Goal: Task Accomplishment & Management: Use online tool/utility

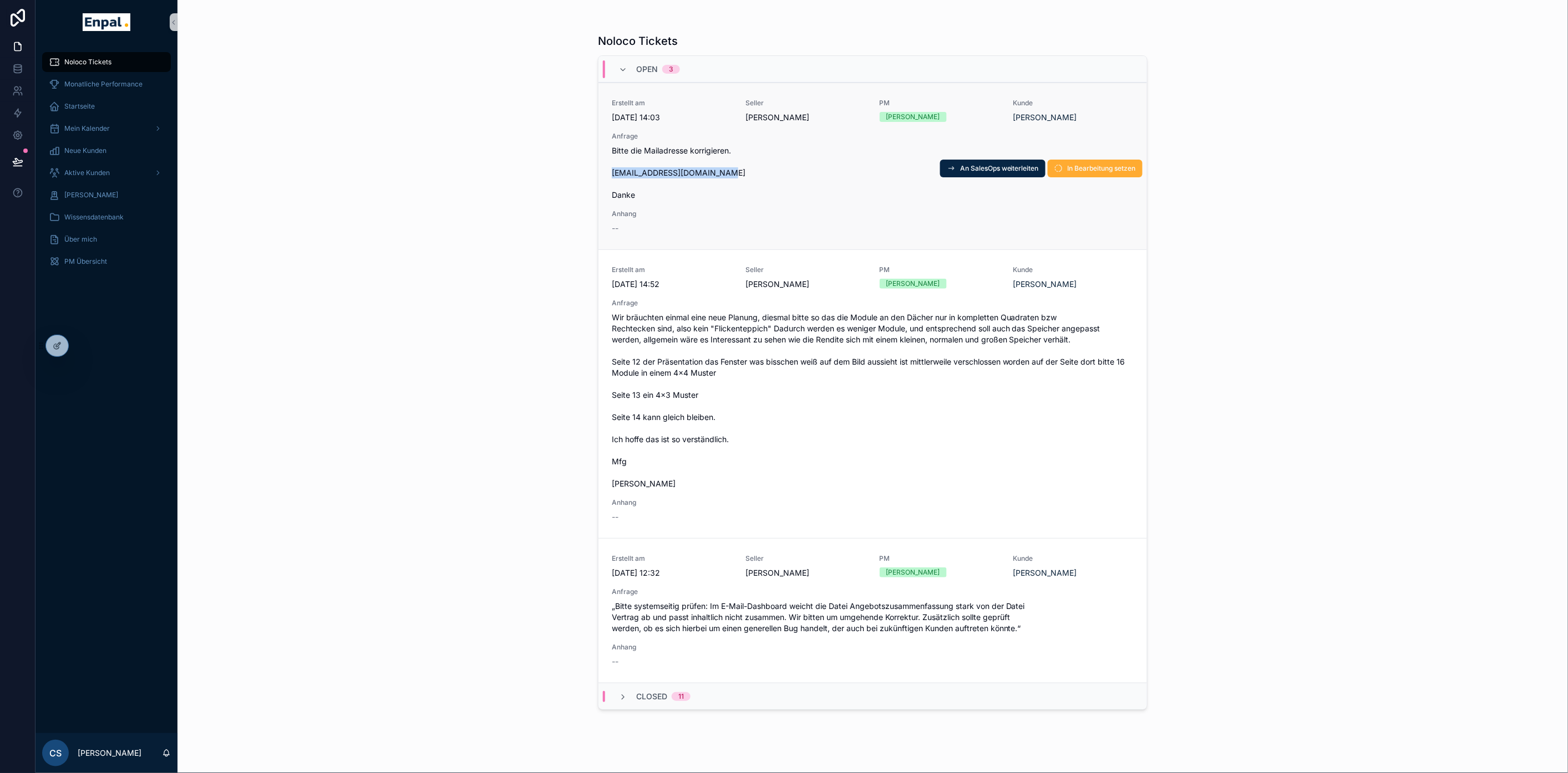
drag, startPoint x: 738, startPoint y: 171, endPoint x: 614, endPoint y: 172, distance: 124.0
click at [614, 172] on div "Erstellt am [DATE] 14:03 Seller [PERSON_NAME] PM [PERSON_NAME] Kunde [PERSON_NA…" at bounding box center [873, 166] width 549 height 167
copy span "[EMAIL_ADDRESS][DOMAIN_NAME]"
click at [1005, 170] on span "An SalesOps weiterleiten" at bounding box center [999, 169] width 79 height 9
click at [486, 252] on div "Noloco Tickets Open 3 Erstellt am [DATE] 14:03 Seller [PERSON_NAME] PM [PERSON_…" at bounding box center [873, 386] width 1390 height 773
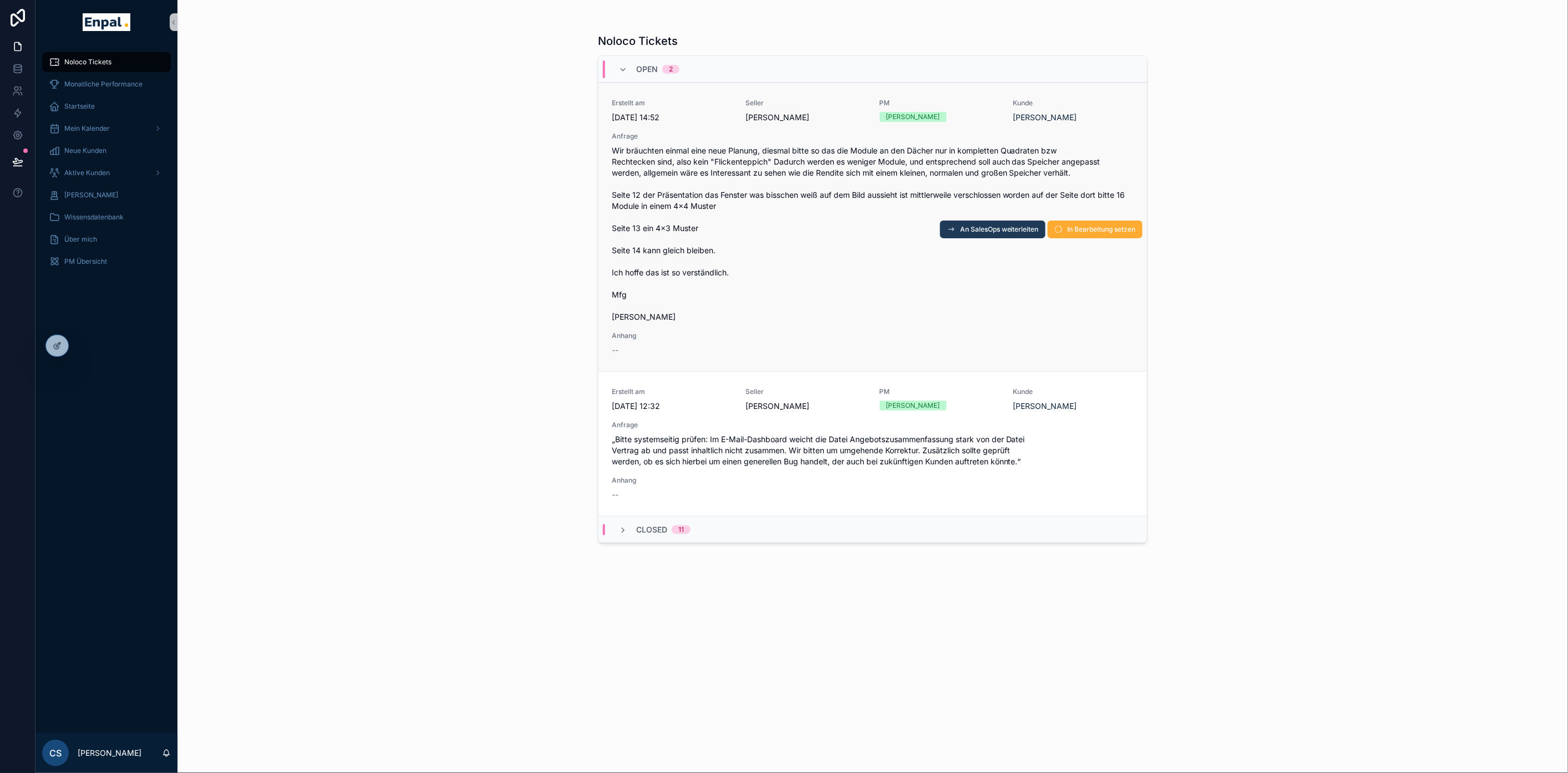
click at [963, 230] on span "An SalesOps weiterleiten" at bounding box center [999, 230] width 79 height 9
click at [378, 366] on div "Noloco Tickets Open 2 Erstellt am 29.9.2025 14:52 Seller Maximilian Hermann PM …" at bounding box center [873, 386] width 1390 height 773
click at [369, 347] on div "Noloco Tickets Open 2 Erstellt am 29.9.2025 14:52 Seller Maximilian Hermann PM …" at bounding box center [873, 386] width 1390 height 773
click at [1093, 450] on span "In Bearbeitung setzen" at bounding box center [1101, 446] width 68 height 9
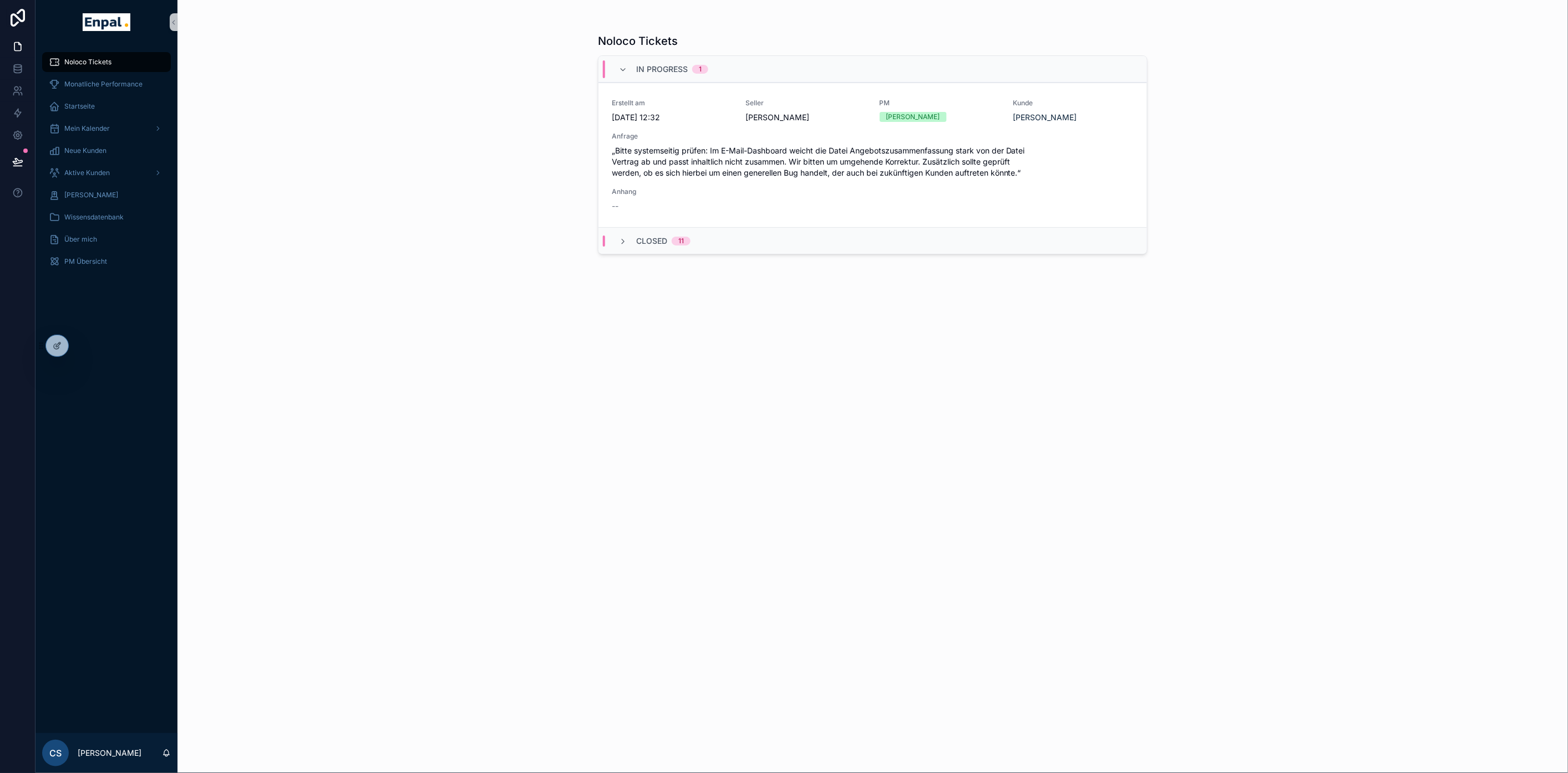
click at [92, 62] on span "Noloco Tickets" at bounding box center [88, 62] width 47 height 9
click at [102, 90] on div "Monatliche Performance" at bounding box center [106, 84] width 115 height 18
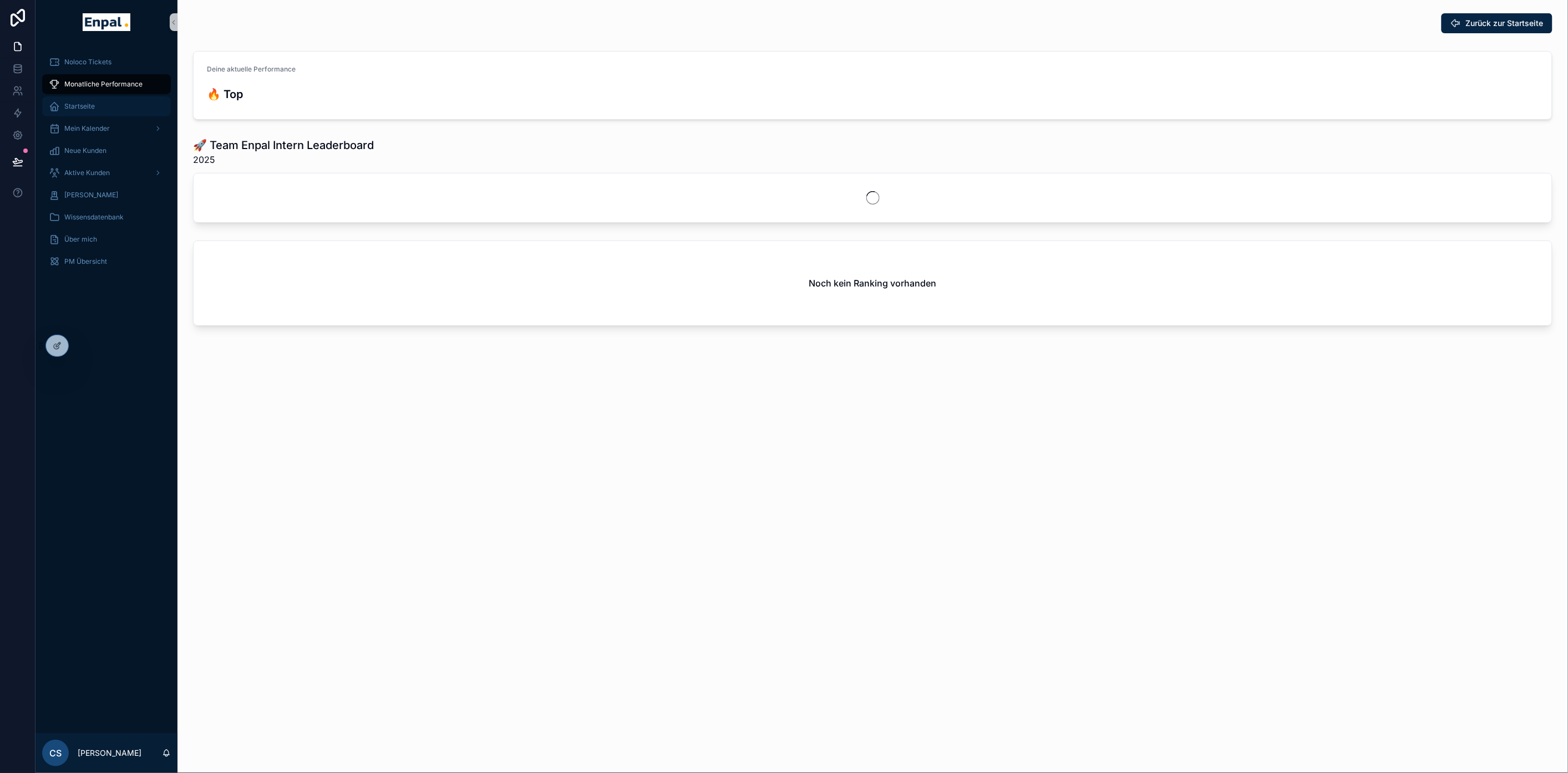
click at [90, 103] on span "Startseite" at bounding box center [80, 106] width 31 height 9
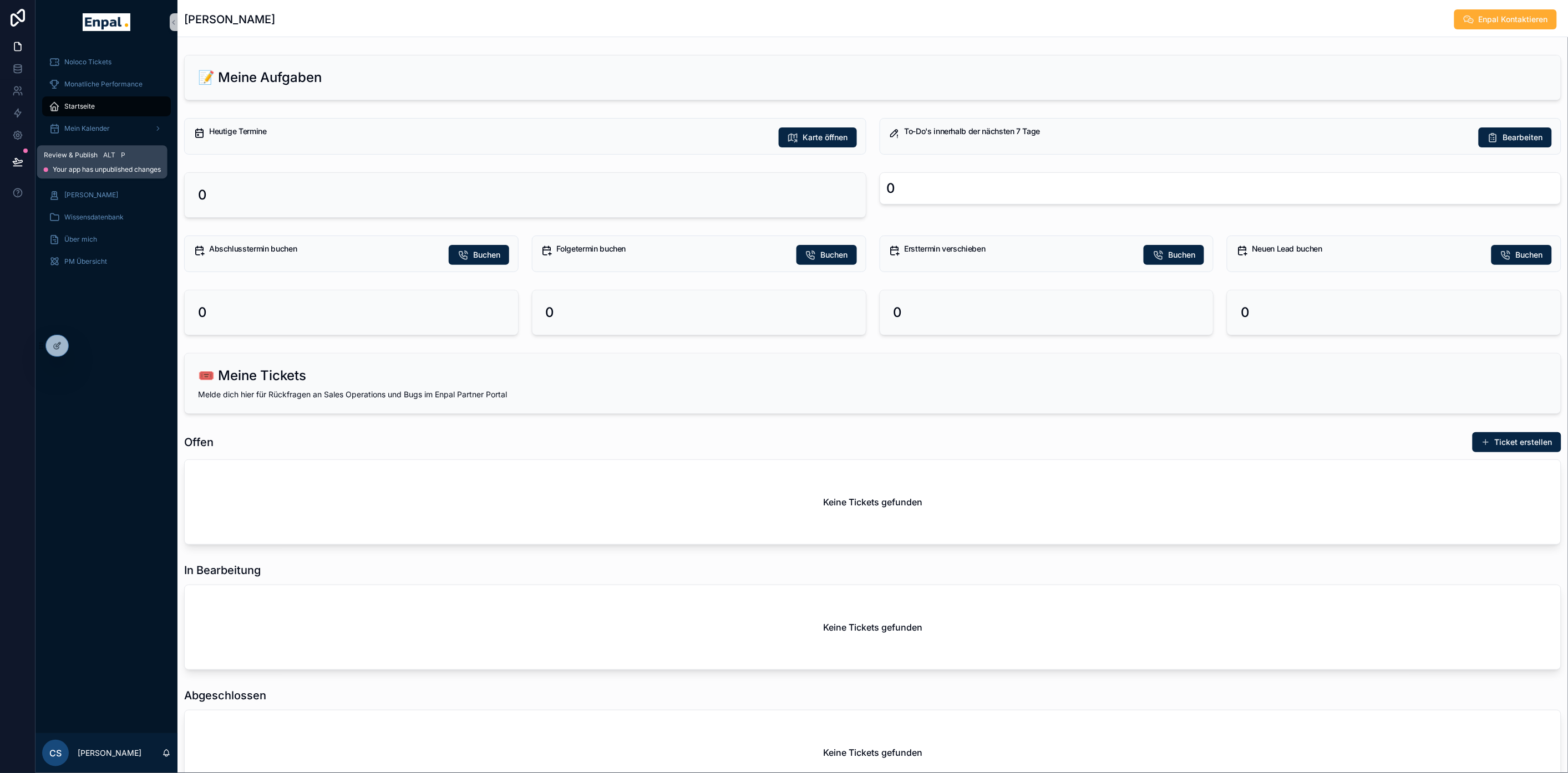
click at [17, 157] on icon at bounding box center [17, 162] width 11 height 11
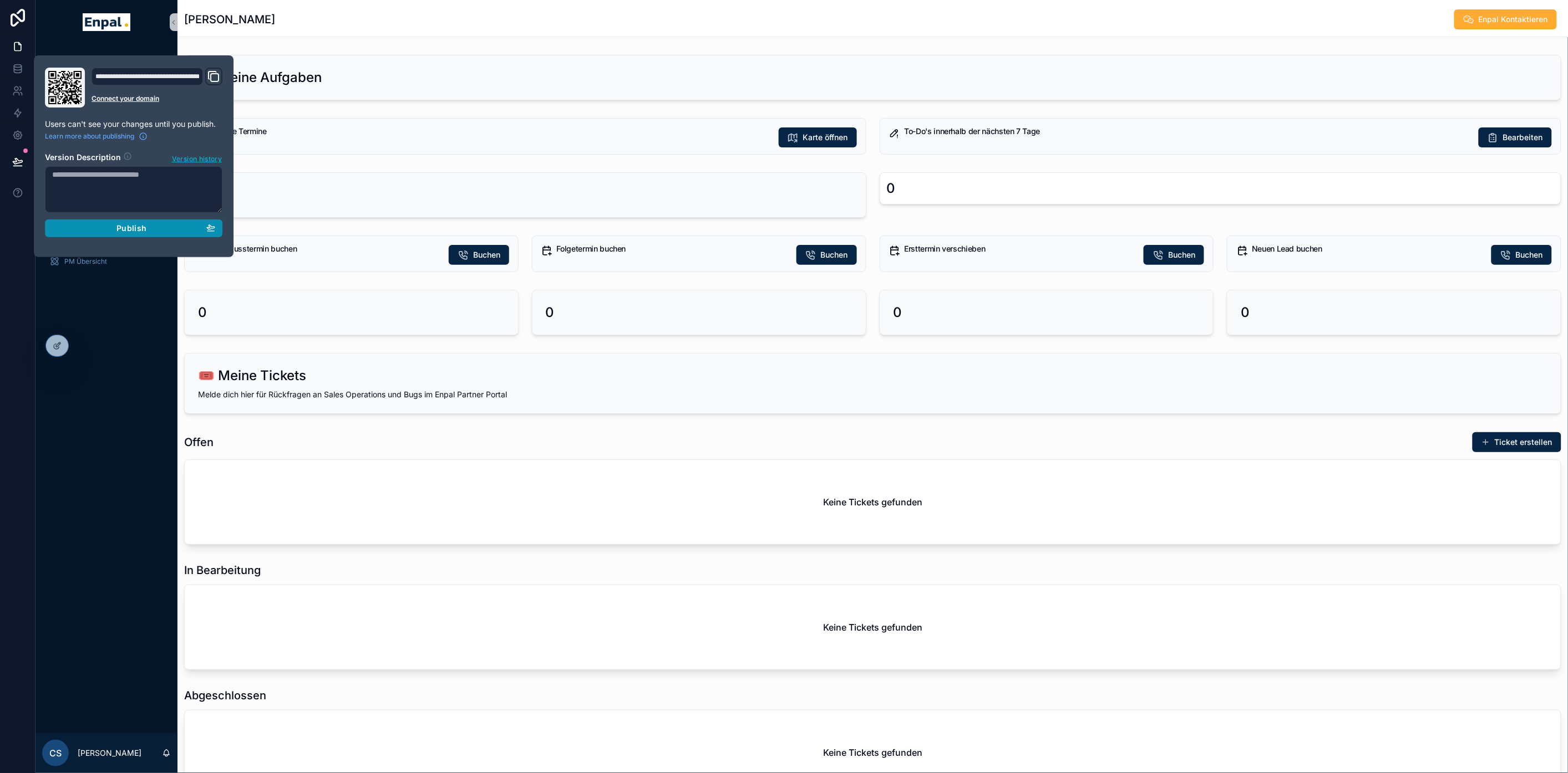
click at [128, 227] on span "Publish" at bounding box center [131, 228] width 30 height 10
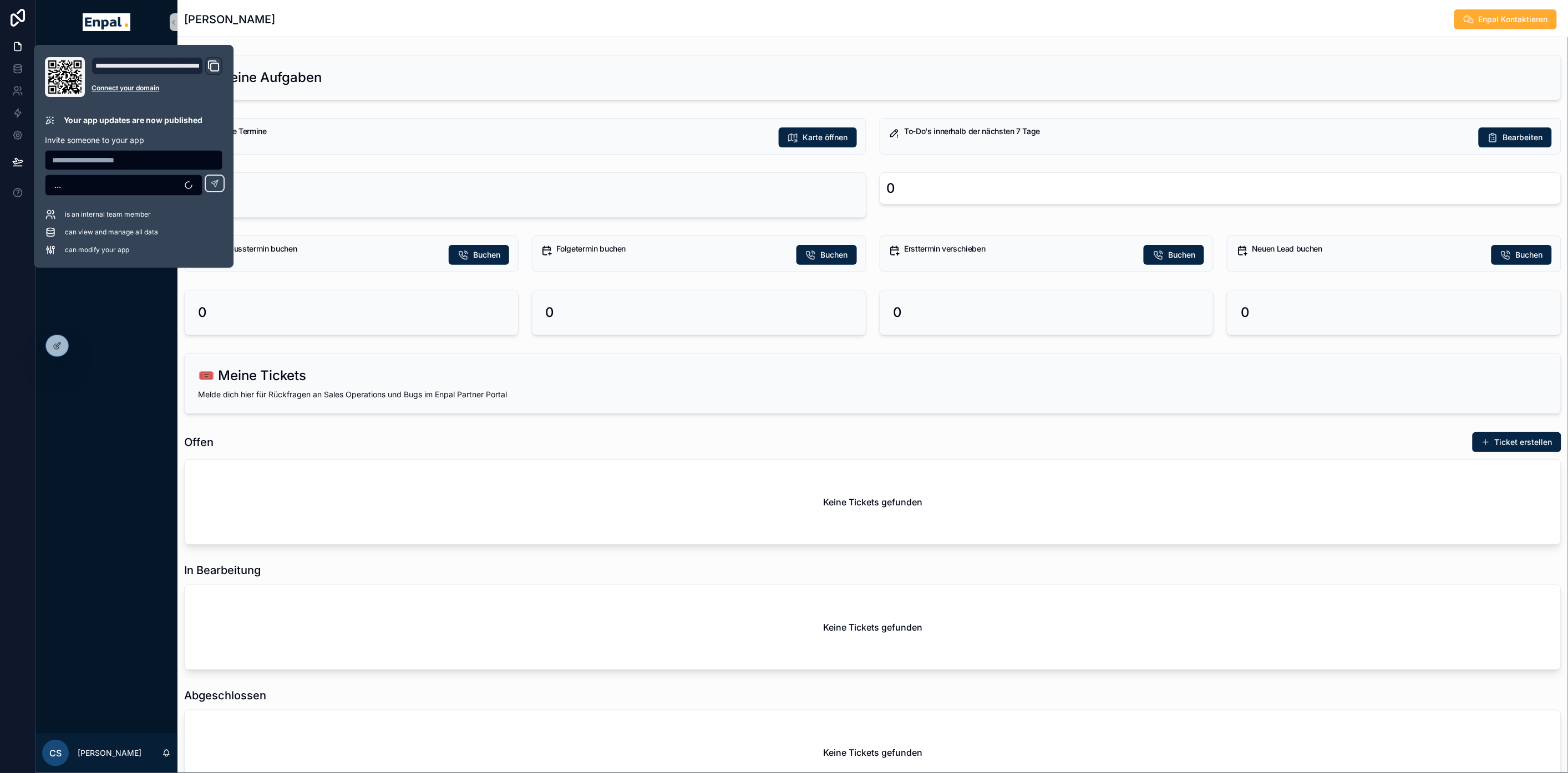
click at [150, 357] on div "Noloco Tickets Monatliche Performance Startseite Mein Kalender Neue Kunden Akti…" at bounding box center [106, 389] width 142 height 689
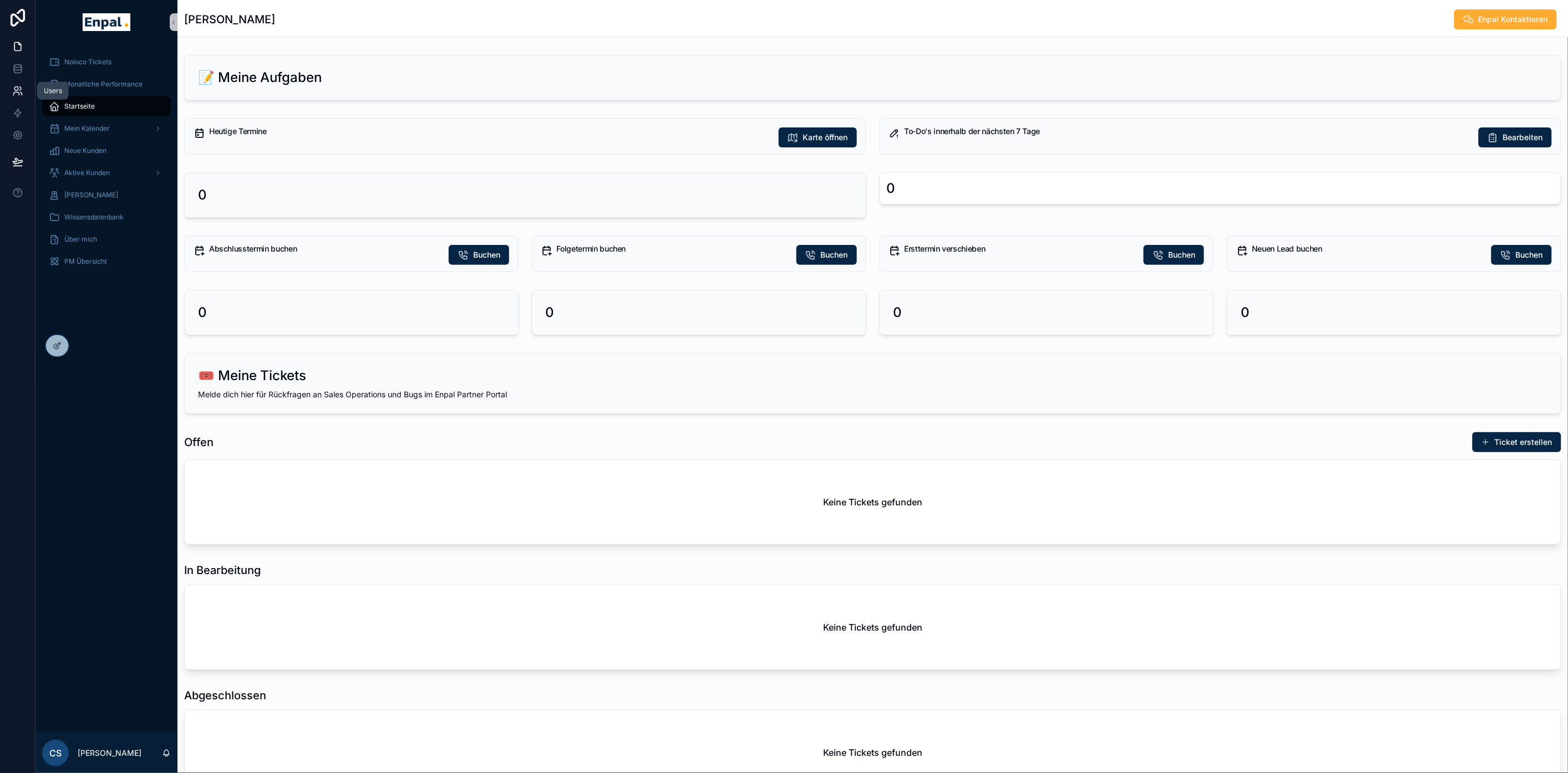
click at [15, 88] on icon at bounding box center [17, 90] width 11 height 11
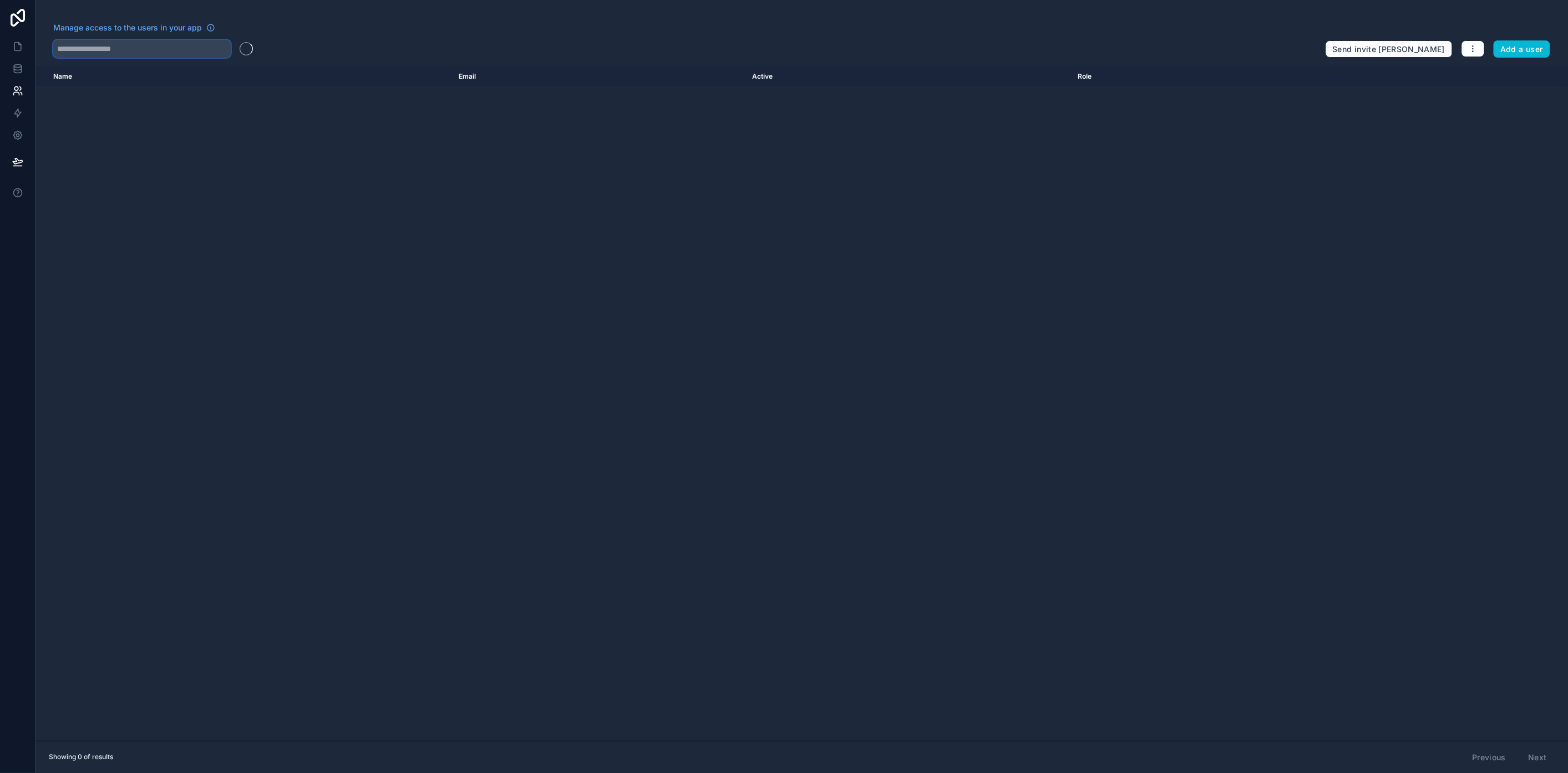
click at [171, 51] on input "text" at bounding box center [142, 49] width 178 height 18
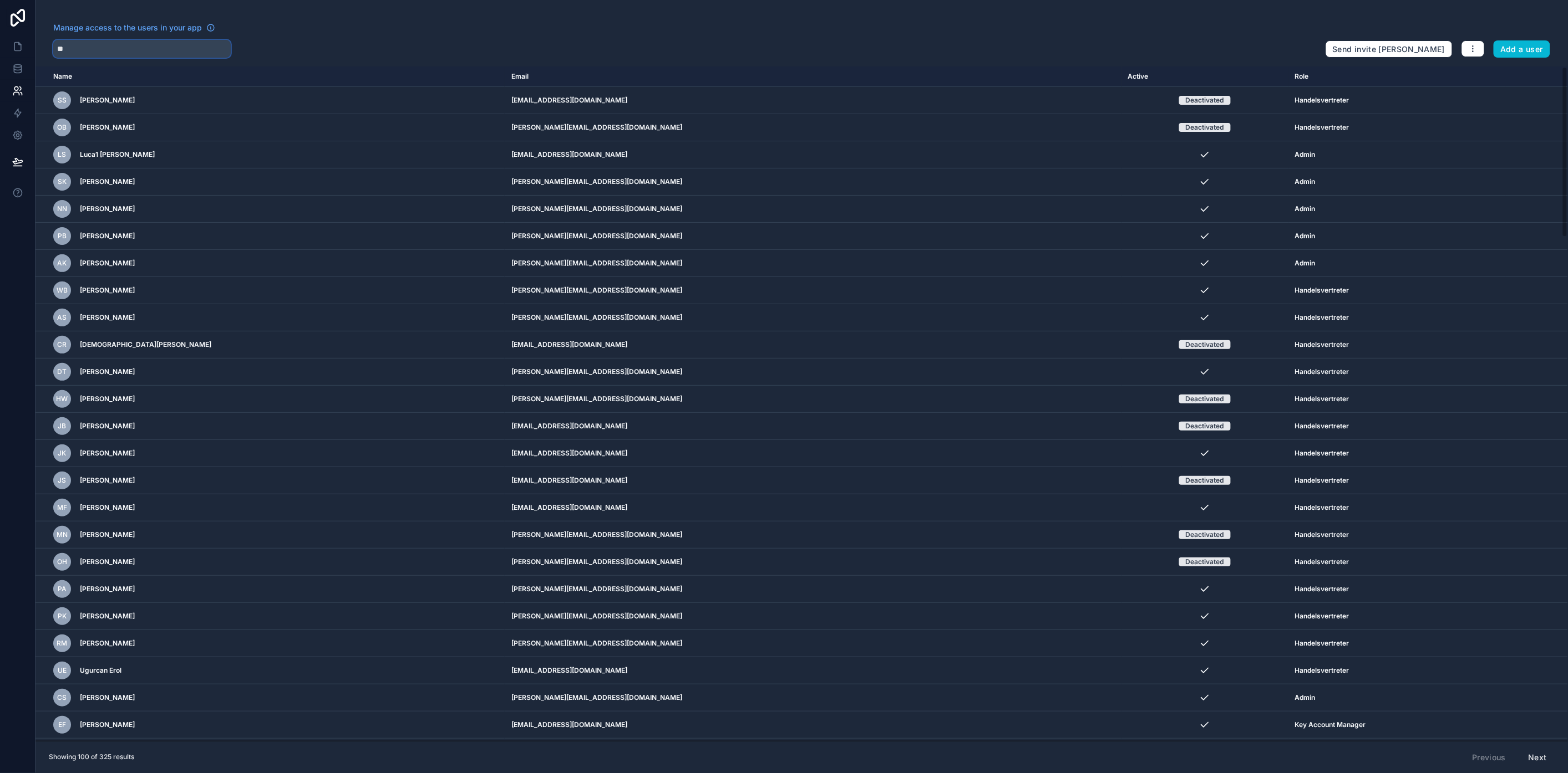
type input "***"
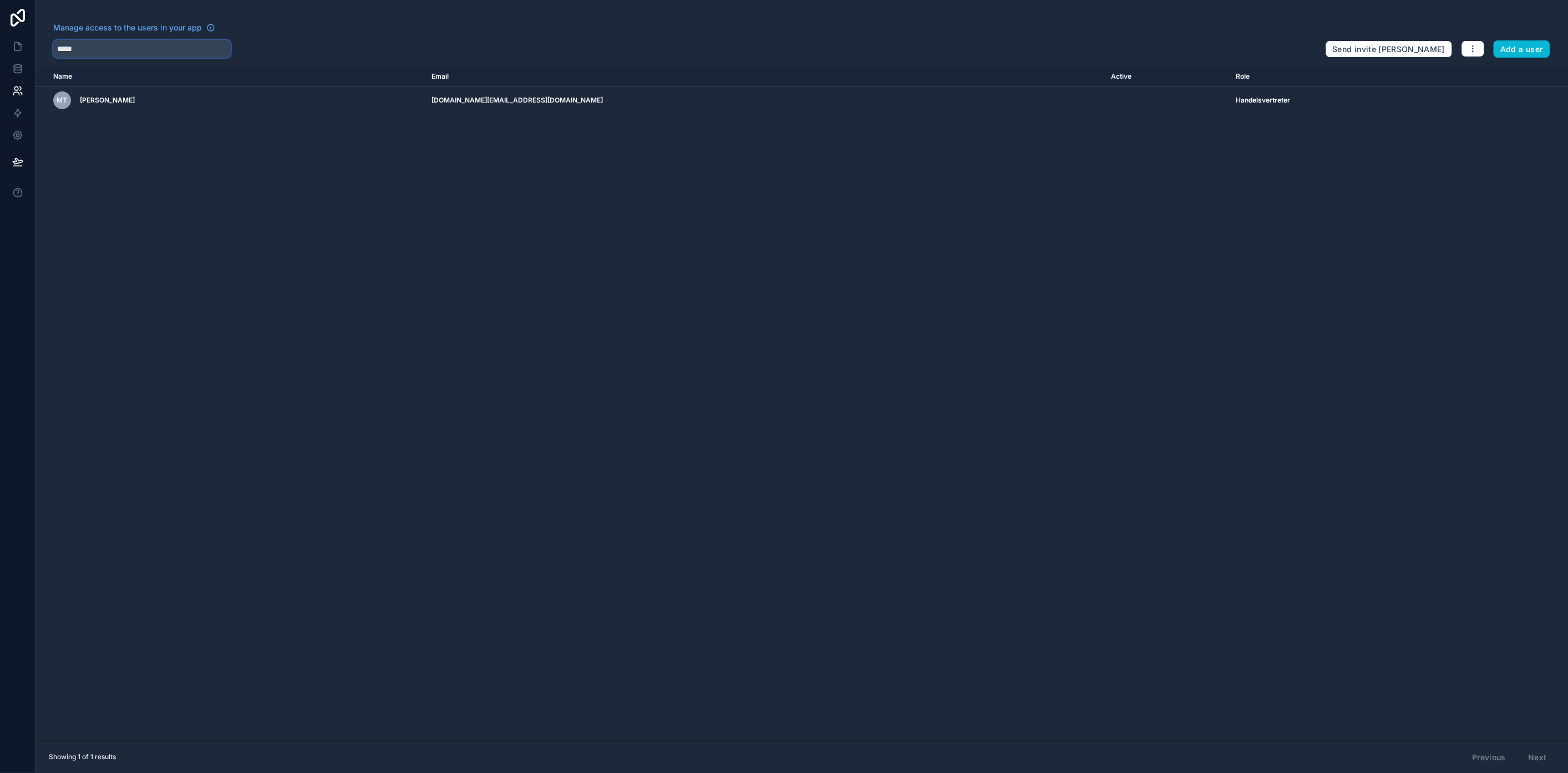
type input "*****"
click at [863, 261] on div "Name Email Active Role userTable.email MT Metin Tatar metin.tatar@enpal-partner…" at bounding box center [802, 404] width 1532 height 674
click at [378, 345] on div "Name Email Active Role userTable.email MT Metin Tatar metin.tatar@enpal-partner…" at bounding box center [802, 404] width 1532 height 674
click at [202, 225] on div "Name Email Active Role userTable.email MT Metin Tatar metin.tatar@enpal-partner…" at bounding box center [802, 404] width 1532 height 674
click at [129, 50] on input "*****" at bounding box center [142, 49] width 178 height 18
